Goal: Register for event/course

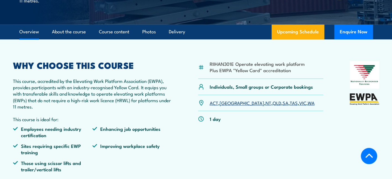
scroll to position [193, 0]
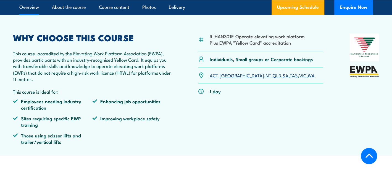
click at [282, 77] on link "SA" at bounding box center [285, 75] width 6 height 7
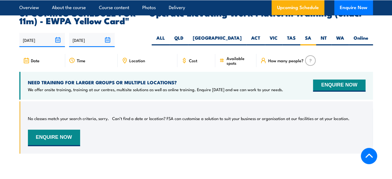
scroll to position [833, 0]
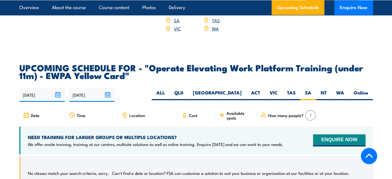
click at [57, 88] on input "[DATE]" at bounding box center [42, 95] width 46 height 14
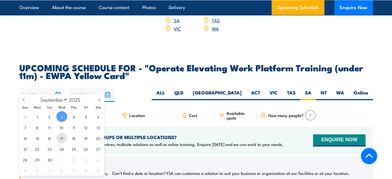
click at [64, 140] on span "17" at bounding box center [61, 138] width 11 height 11
type input "17/09/2025"
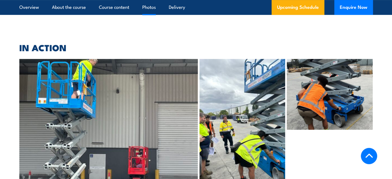
scroll to position [1220, 0]
